Goal: Transaction & Acquisition: Purchase product/service

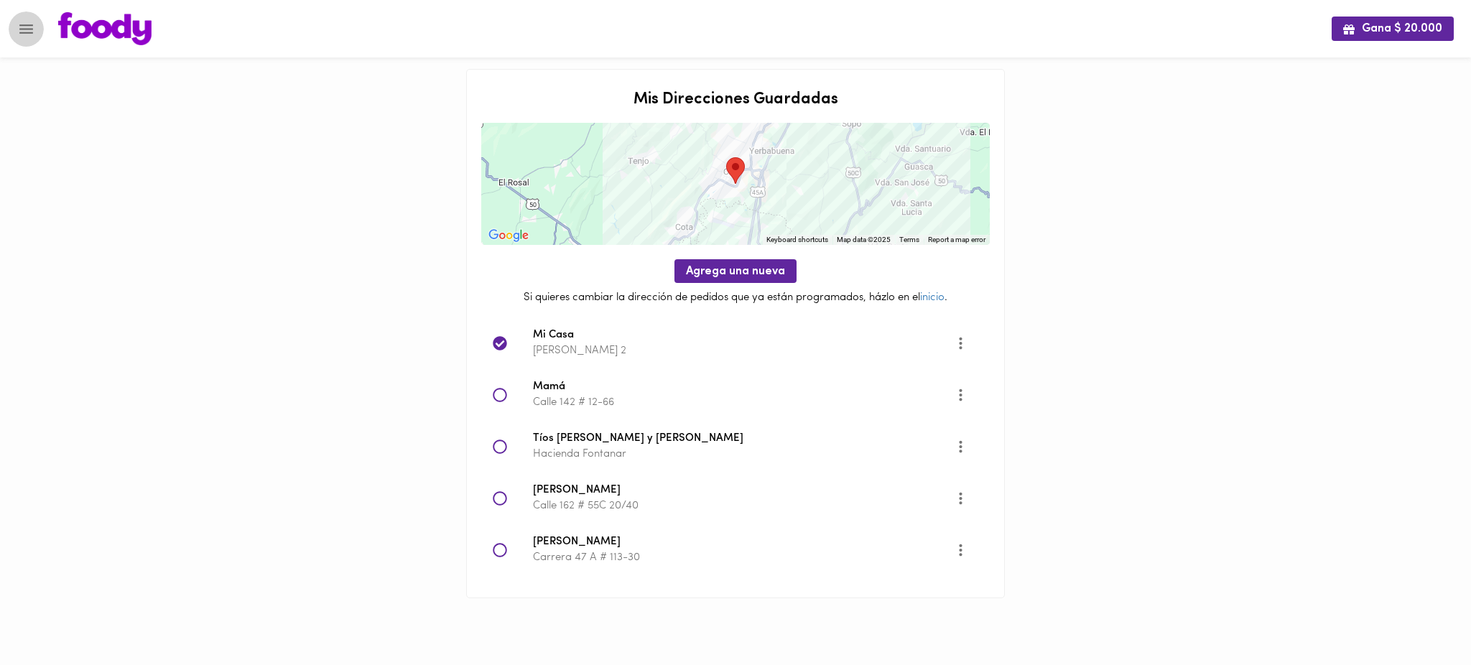
click at [27, 24] on icon "Menu" at bounding box center [26, 28] width 14 height 9
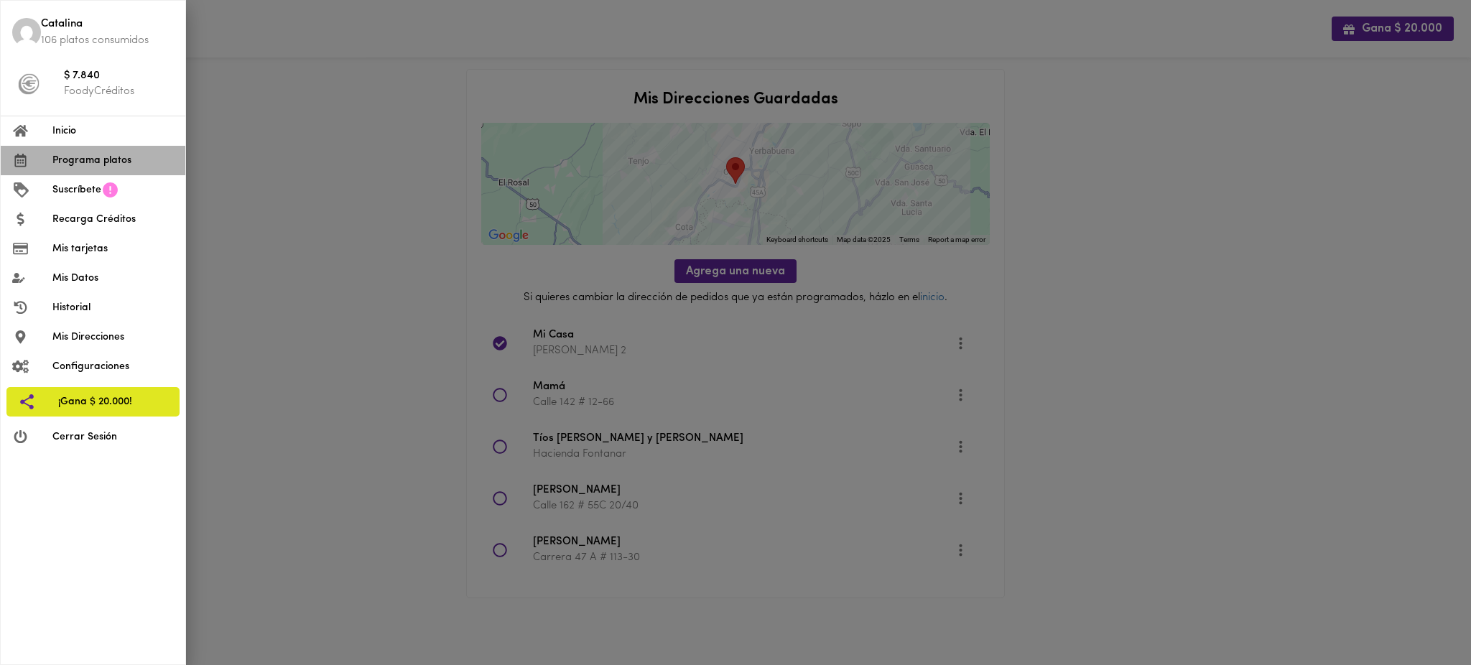
click at [119, 161] on span "Programa platos" at bounding box center [112, 160] width 121 height 15
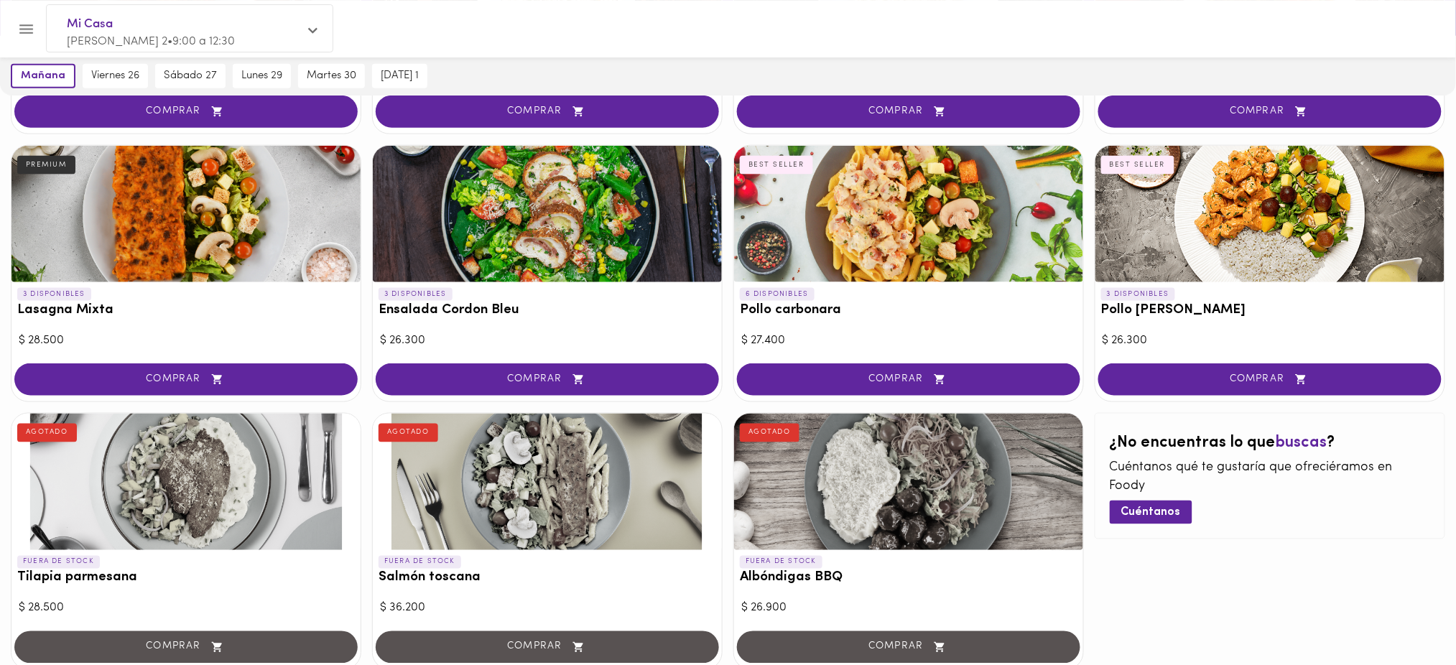
scroll to position [673, 0]
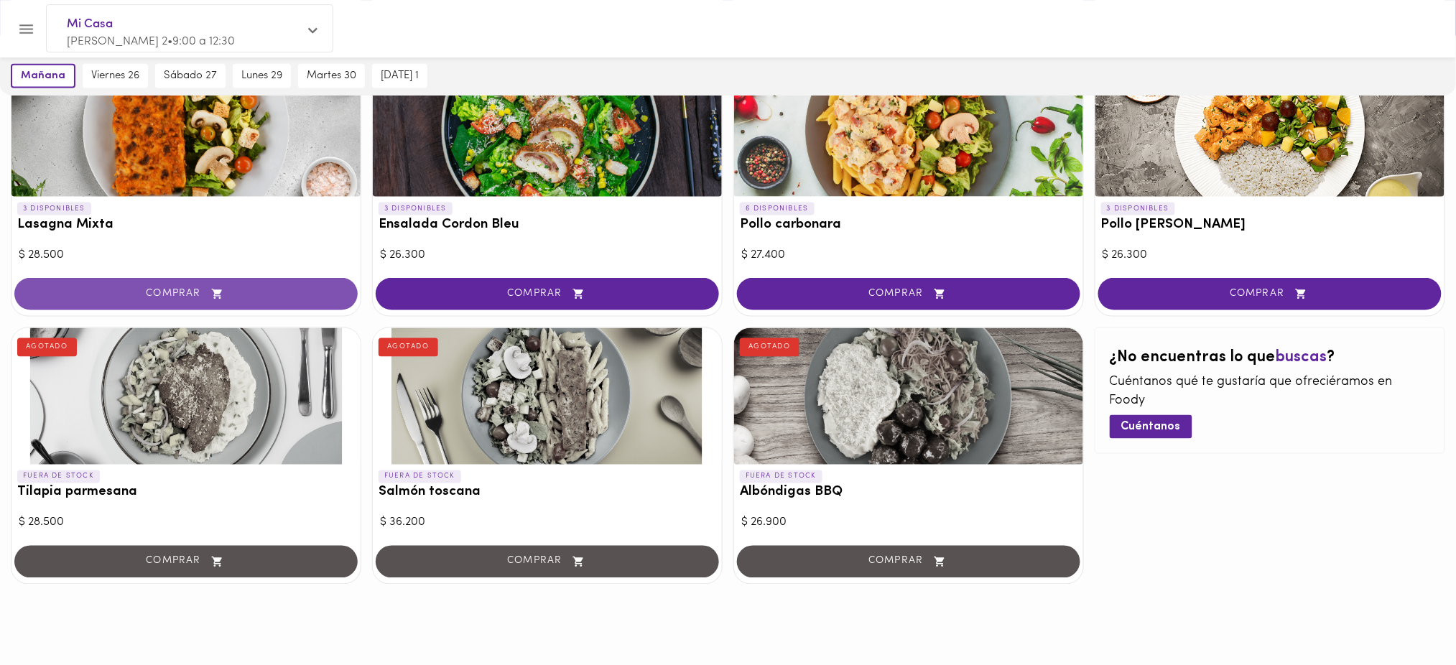
click at [257, 296] on span "COMPRAR" at bounding box center [185, 294] width 307 height 12
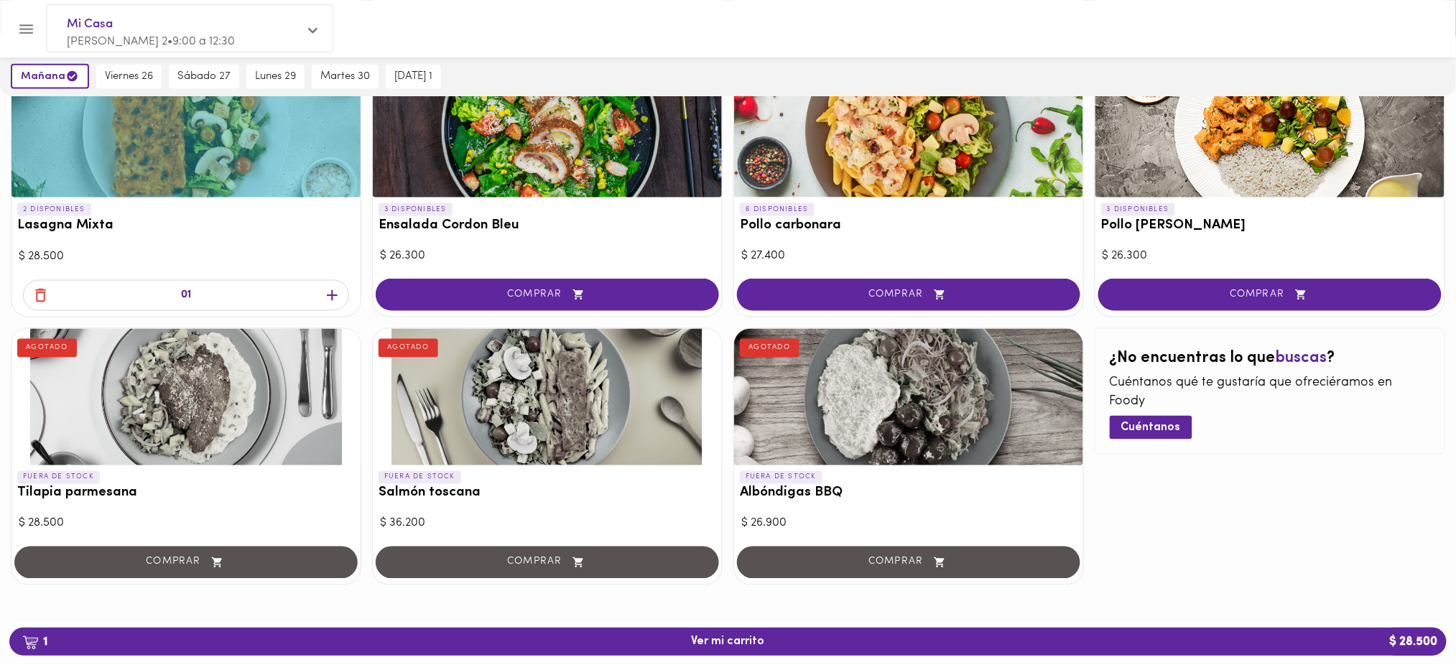
click at [330, 294] on icon "button" at bounding box center [332, 296] width 18 height 18
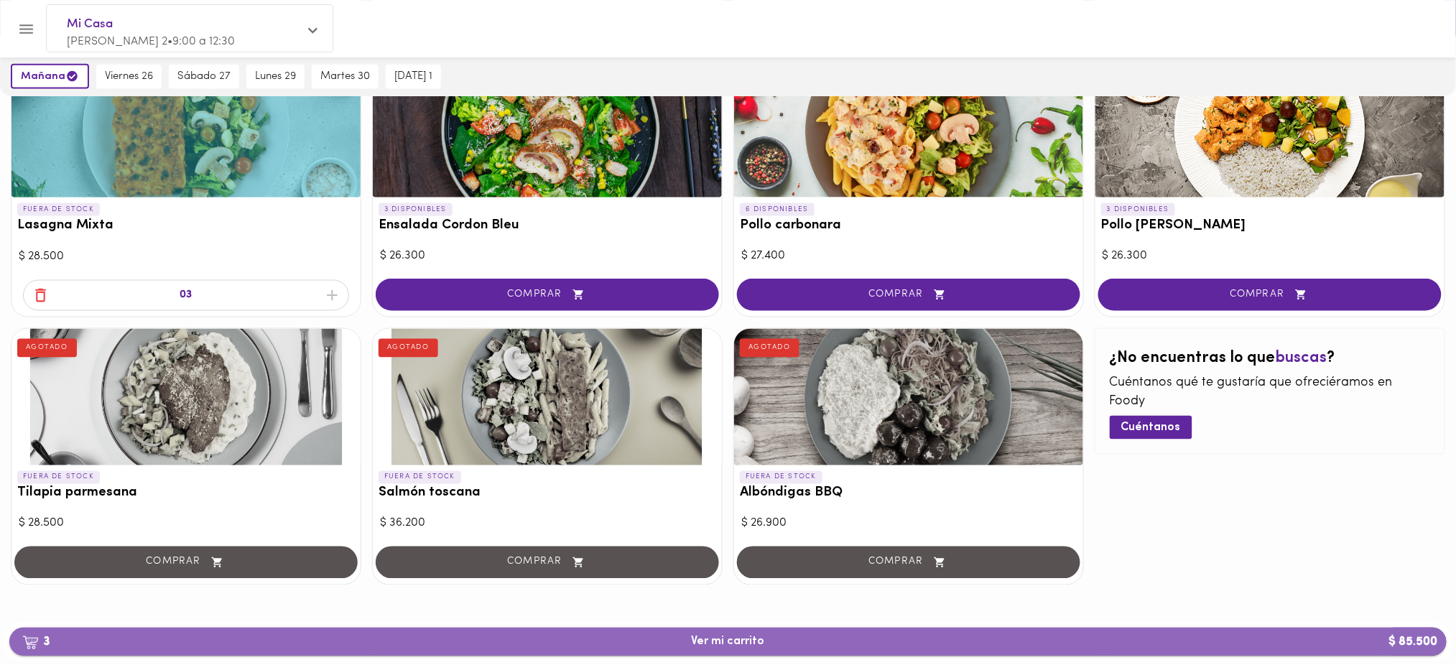
click at [720, 638] on span "3 Ver mi carrito $ 85.500" at bounding box center [728, 642] width 73 height 14
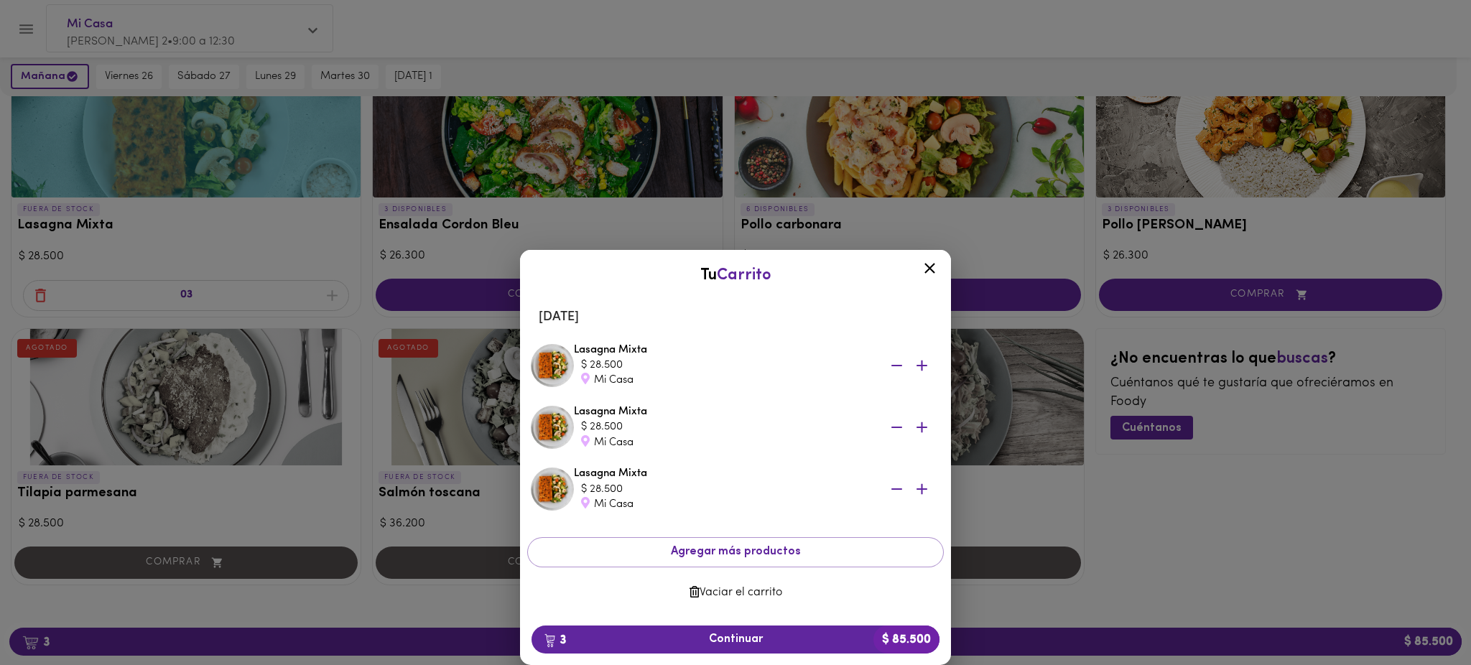
click at [1362, 464] on div "Tu Carrito [DATE] Lasagna Mixta $ 28.500 Mi Casa Lasagna Mixta $ 28.500 Mi Casa…" at bounding box center [735, 382] width 1471 height 565
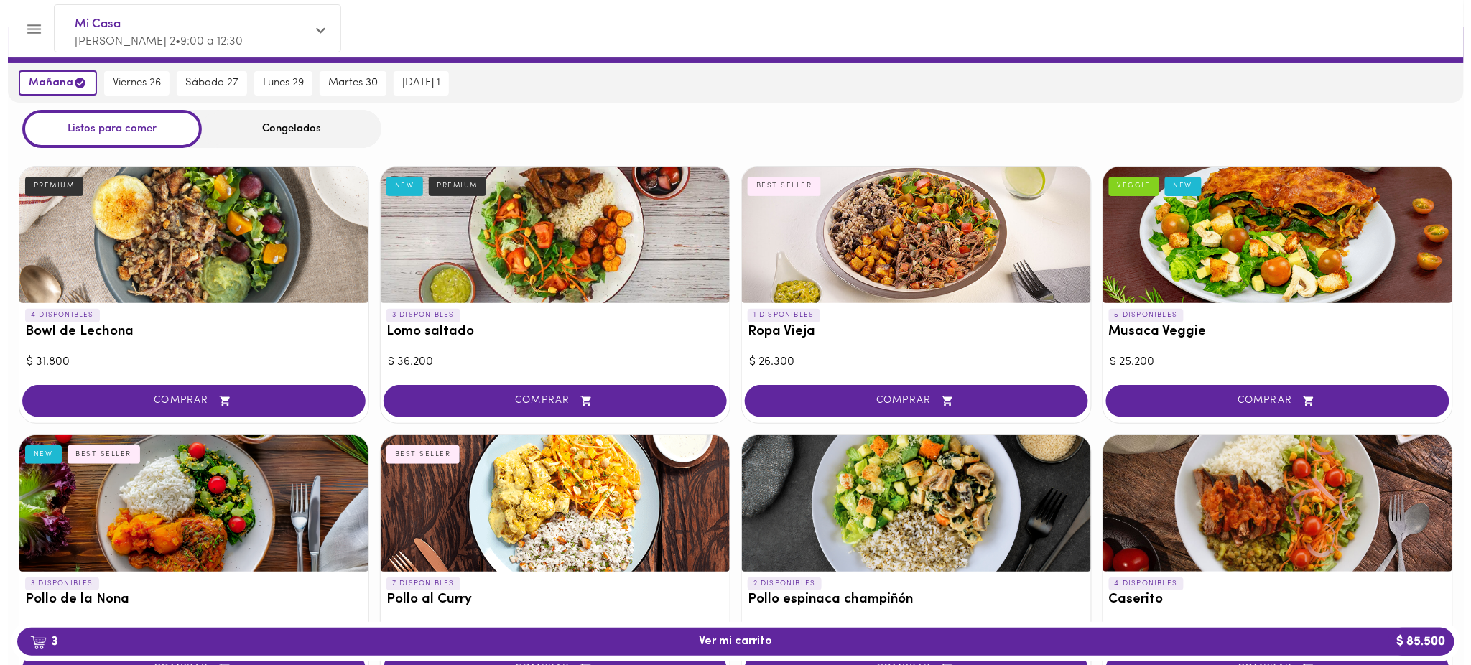
scroll to position [28, 0]
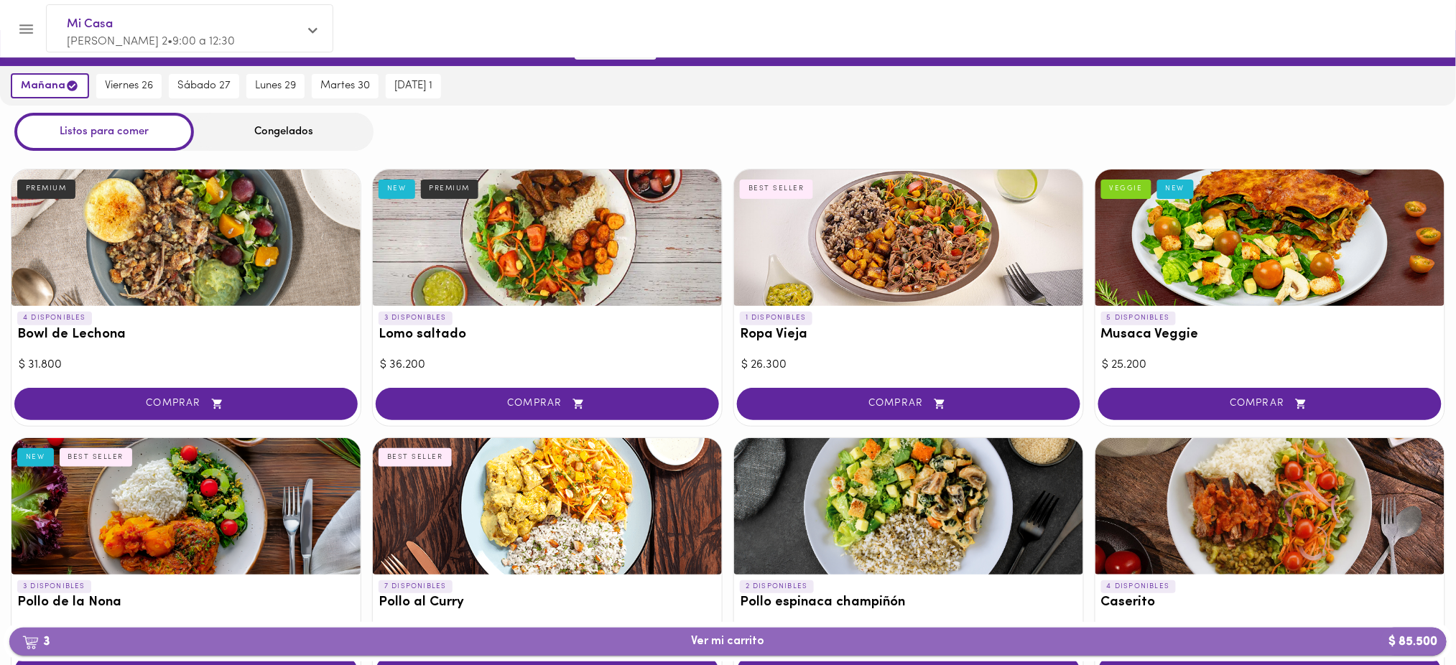
click at [727, 646] on span "3 Ver mi carrito $ 85.500" at bounding box center [728, 642] width 73 height 14
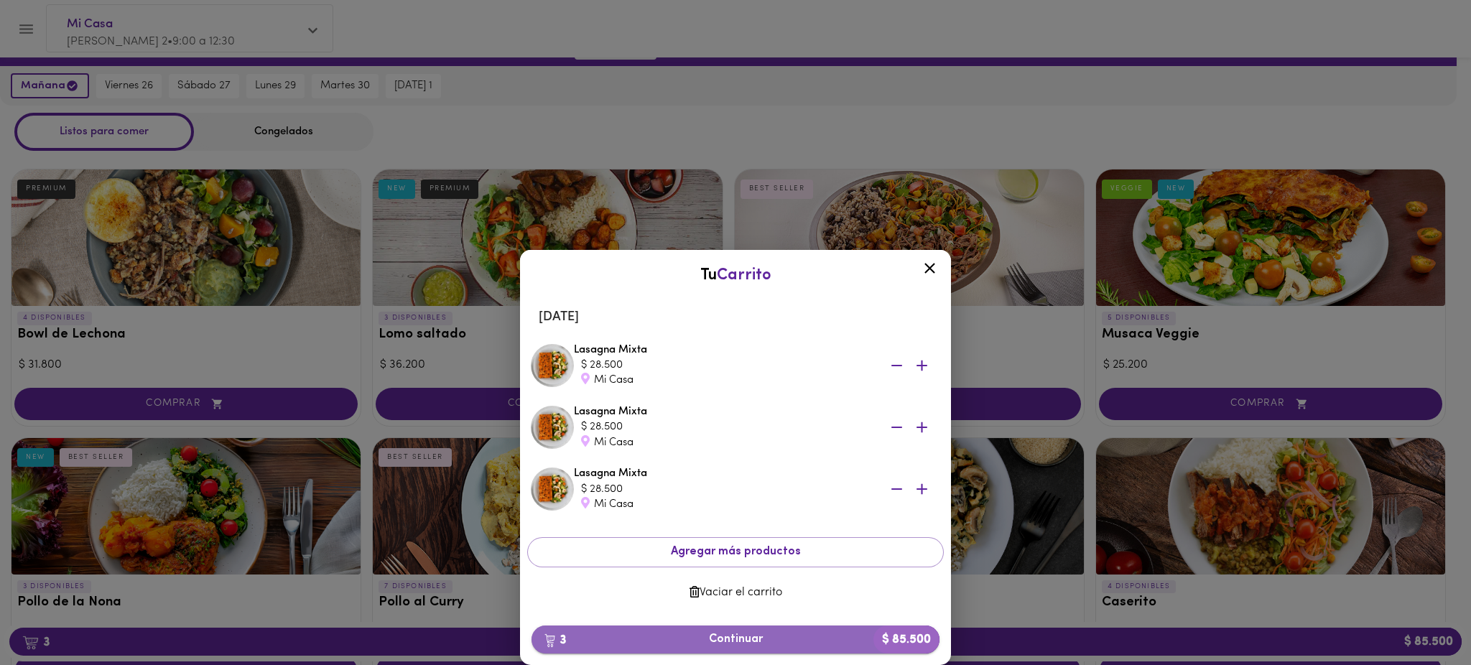
click at [733, 636] on span "3 Continuar $ 85.500" at bounding box center [735, 640] width 385 height 14
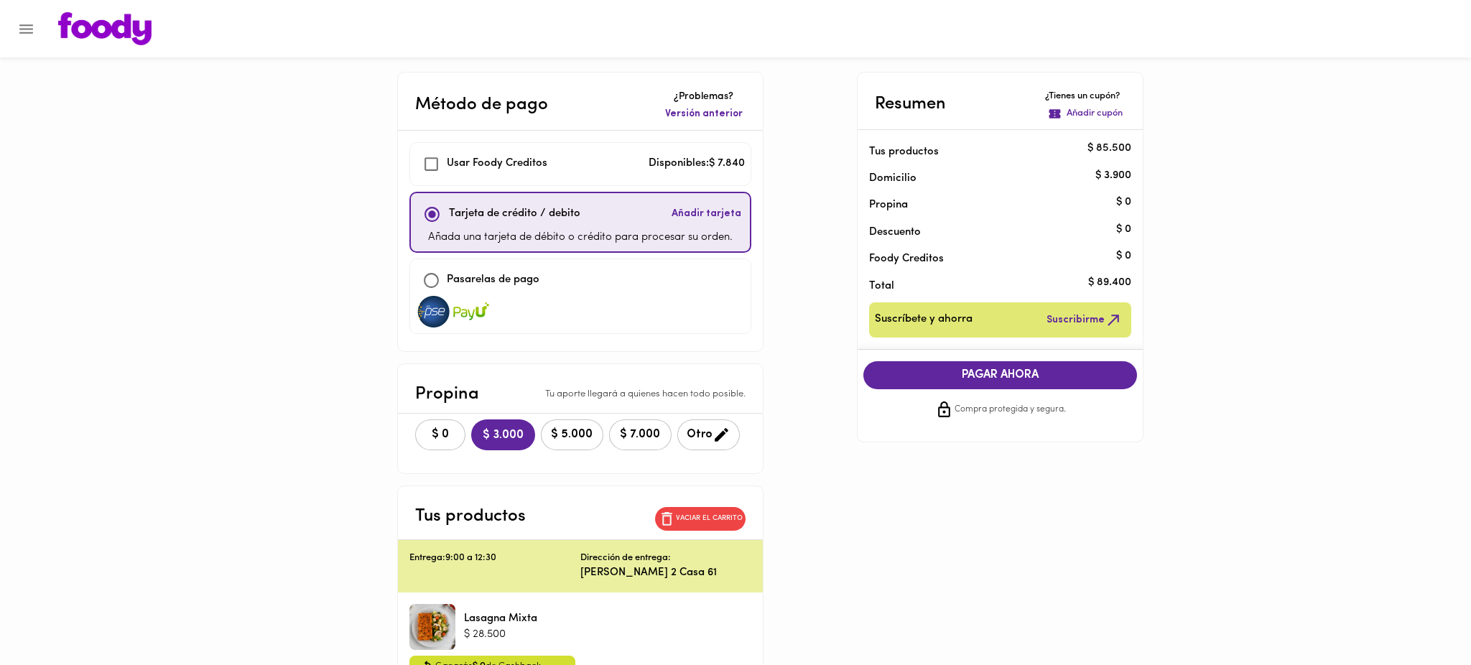
checkbox input "true"
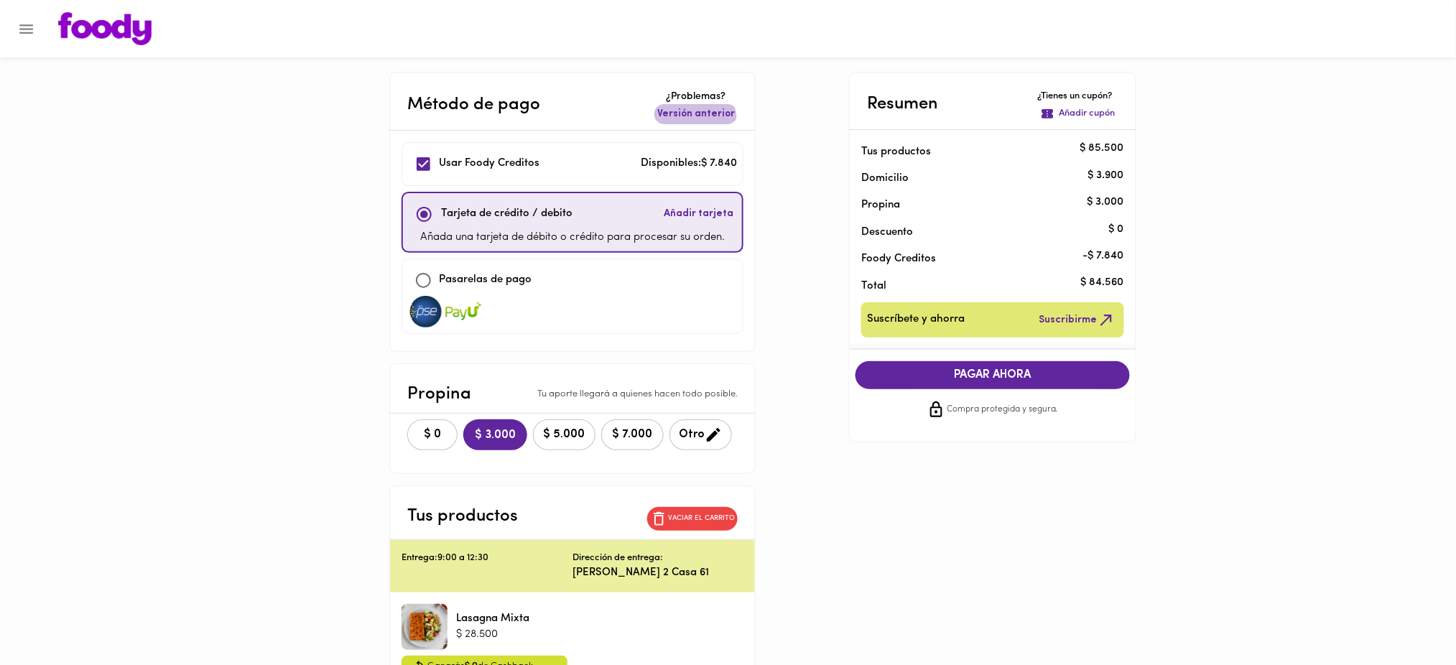
click at [691, 121] on span "Versión anterior" at bounding box center [696, 114] width 78 height 14
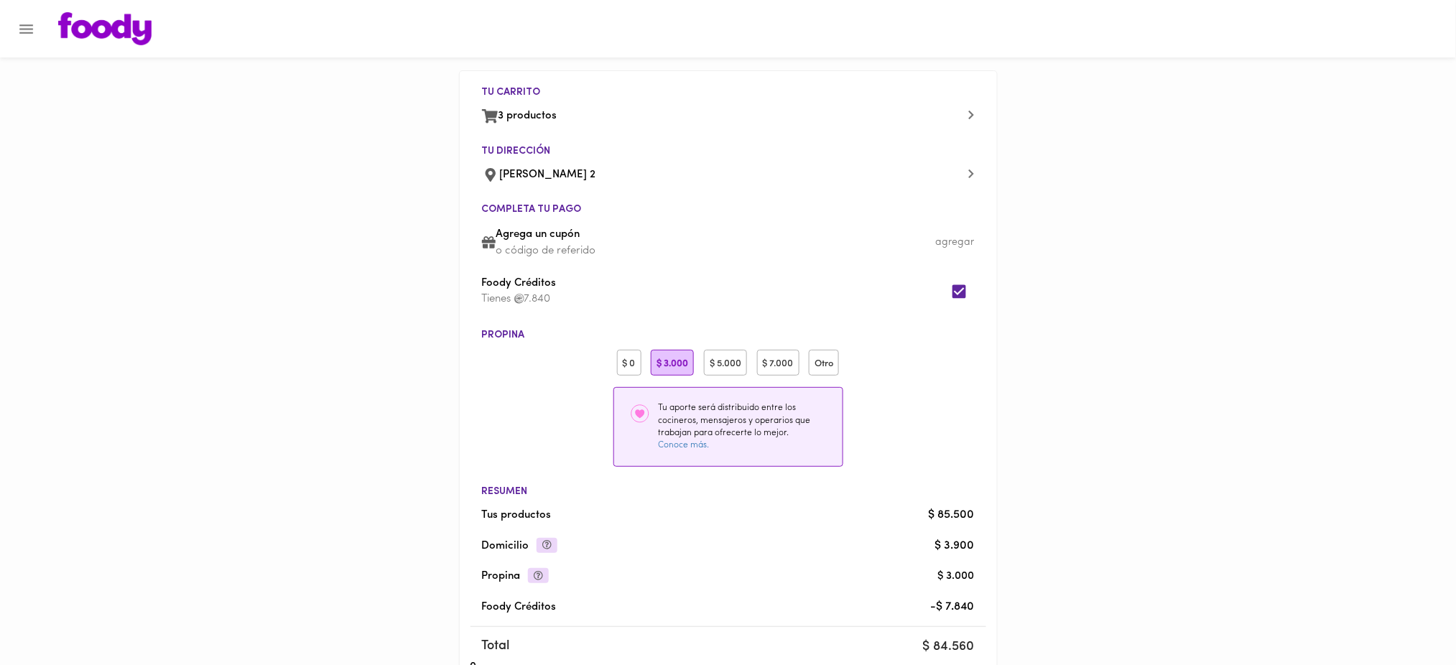
click at [629, 361] on div "$ 0" at bounding box center [629, 363] width 24 height 27
click at [578, 249] on p "o código de referido" at bounding box center [735, 251] width 478 height 15
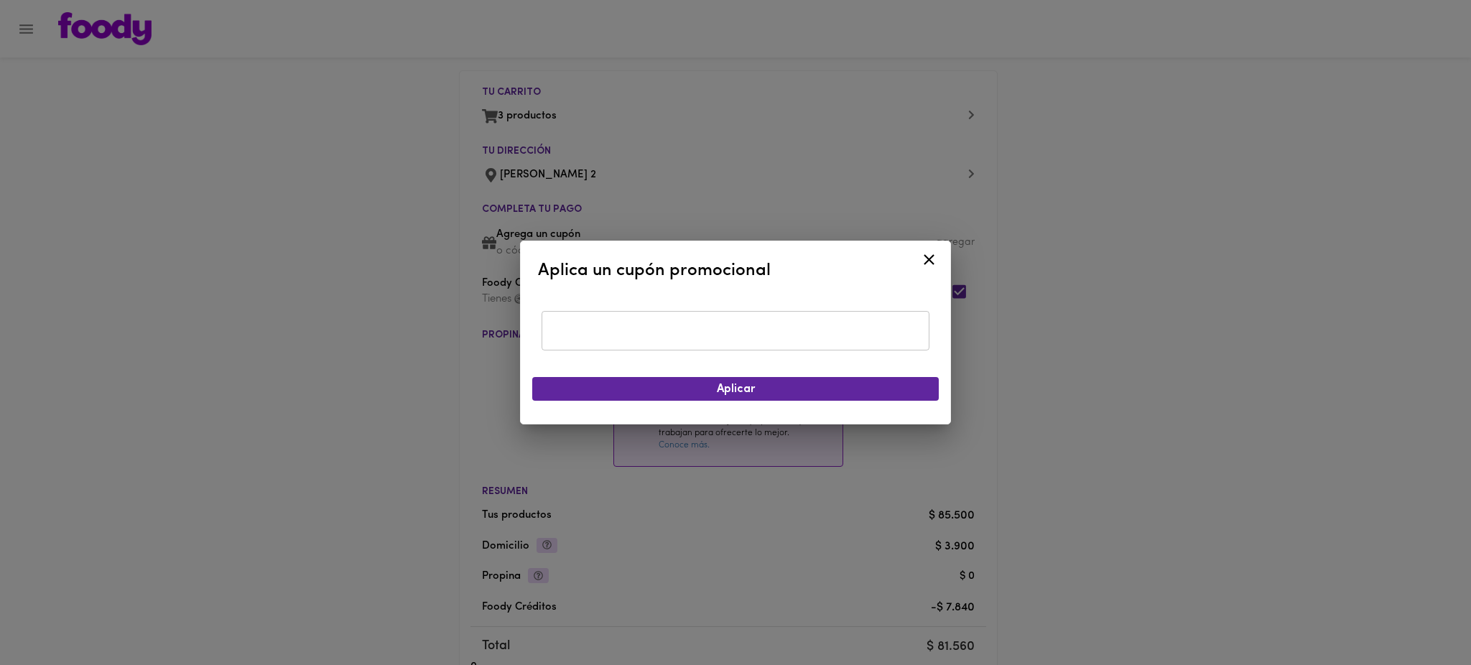
click at [631, 331] on input "text" at bounding box center [736, 331] width 388 height 40
type input "TODOSCOMEMOS"
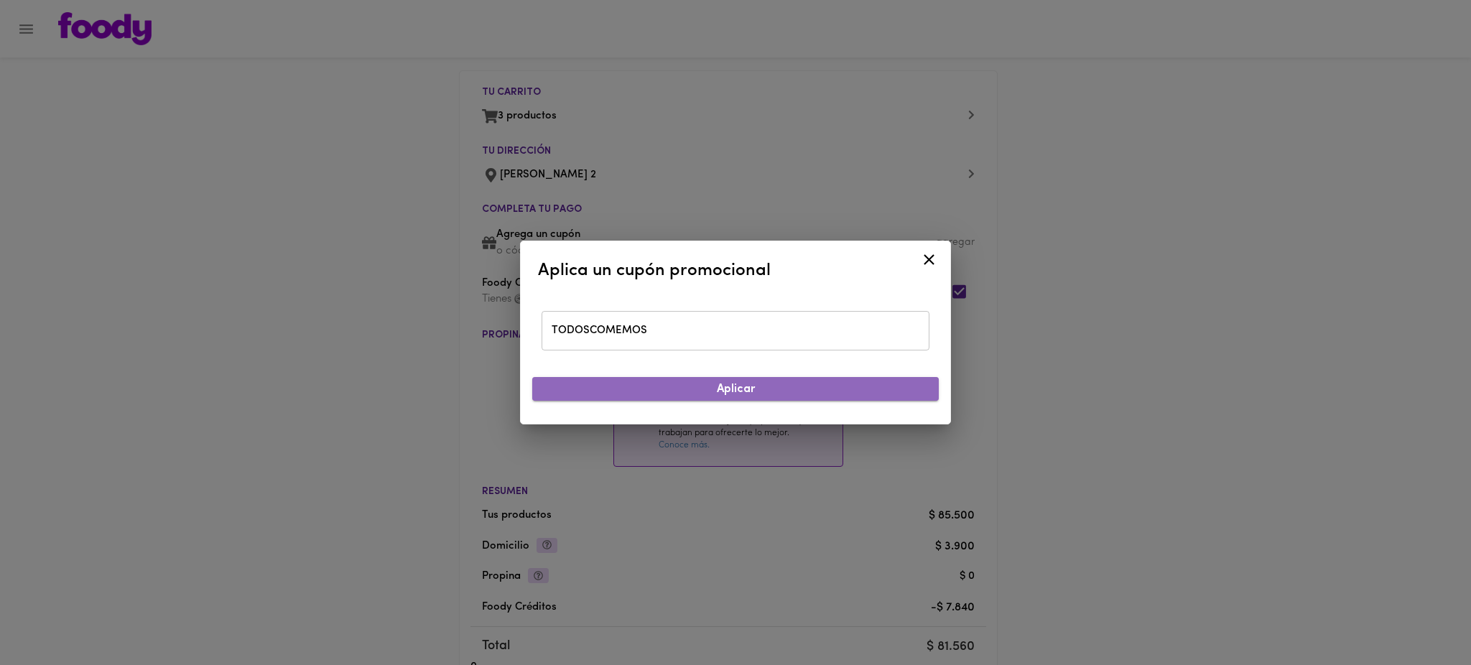
click at [706, 396] on span "Aplicar" at bounding box center [736, 390] width 384 height 14
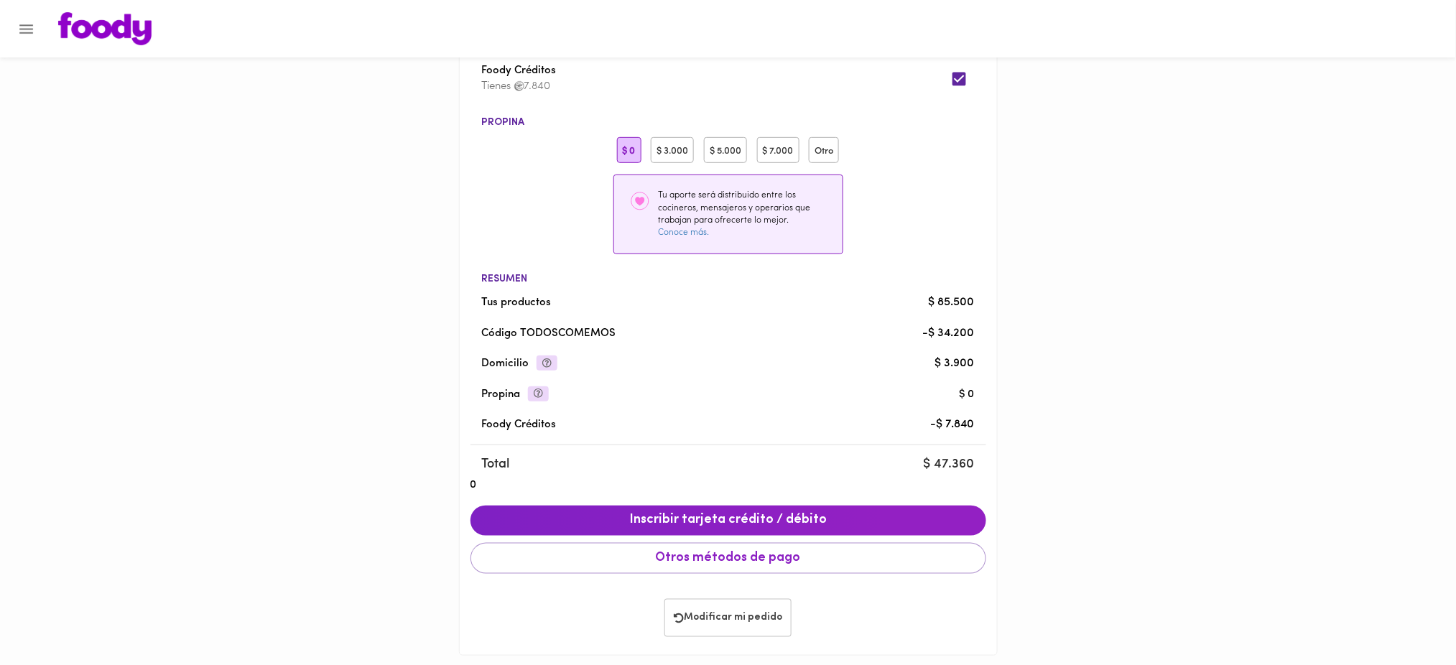
scroll to position [224, 0]
